Goal: Task Accomplishment & Management: Use online tool/utility

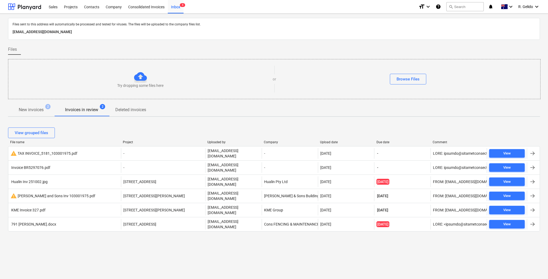
click at [32, 113] on p "New invoices" at bounding box center [31, 110] width 25 height 6
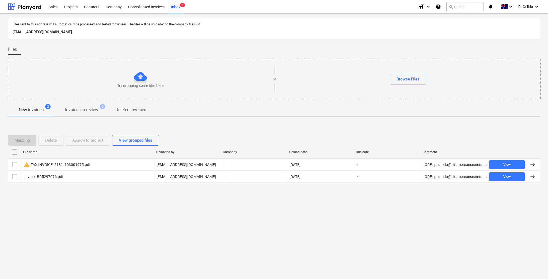
click at [290, 214] on div "Files sent to this address will automatically be processed and tested for virus…" at bounding box center [274, 147] width 548 height 266
click at [75, 111] on p "Invoices in review" at bounding box center [81, 110] width 33 height 6
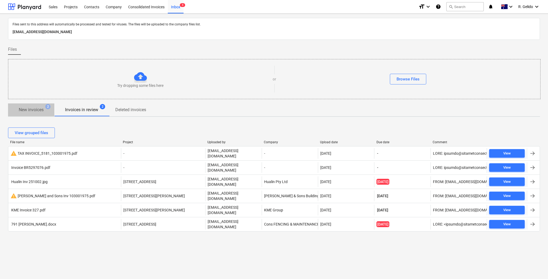
click at [33, 105] on span "New invoices 2" at bounding box center [31, 110] width 46 height 10
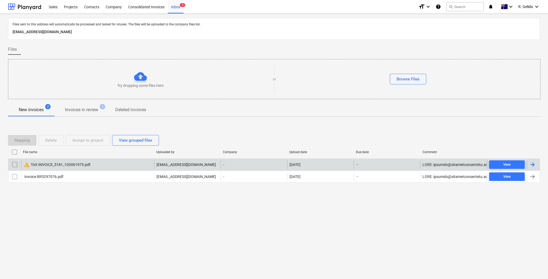
click at [13, 161] on input "checkbox" at bounding box center [14, 164] width 9 height 9
click at [61, 138] on button "Delete" at bounding box center [51, 140] width 25 height 11
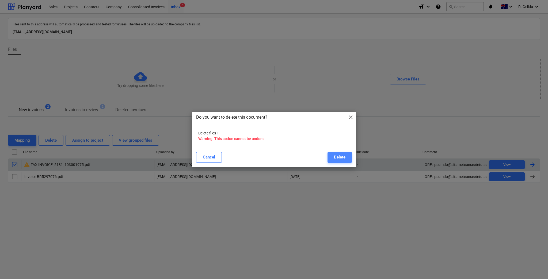
click at [342, 155] on div "Delete" at bounding box center [339, 157] width 11 height 7
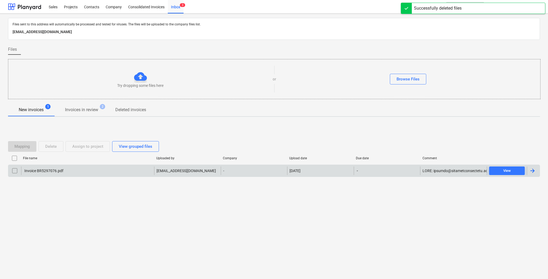
click at [84, 173] on div "Invoice BR5297076.pdf" at bounding box center [87, 171] width 133 height 9
